Goal: Task Accomplishment & Management: Use online tool/utility

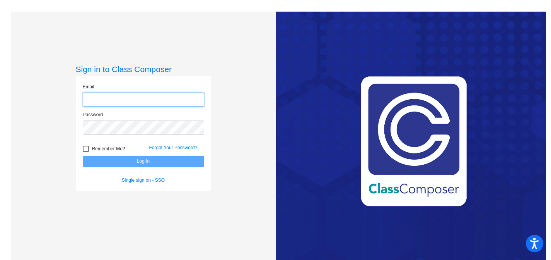
type input "[EMAIL_ADDRESS][DOMAIN_NAME]"
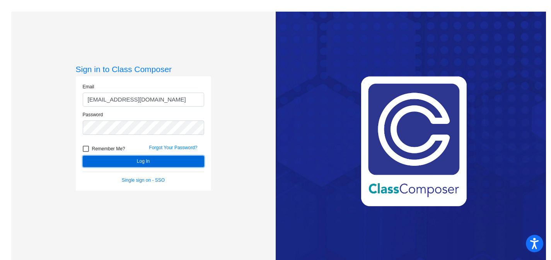
click at [163, 162] on button "Log In" at bounding box center [144, 161] width 122 height 11
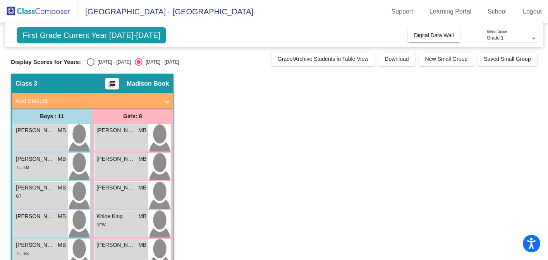
click at [88, 64] on div "Select an option" at bounding box center [91, 62] width 8 height 8
click at [90, 66] on input "[DATE] - [DATE]" at bounding box center [90, 66] width 0 height 0
radio input "true"
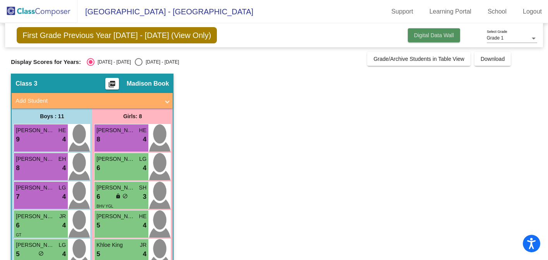
click at [436, 36] on span "Digital Data Wall" at bounding box center [434, 35] width 40 height 6
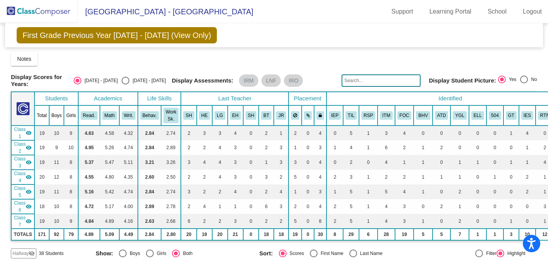
scroll to position [34, 0]
